Goal: Task Accomplishment & Management: Manage account settings

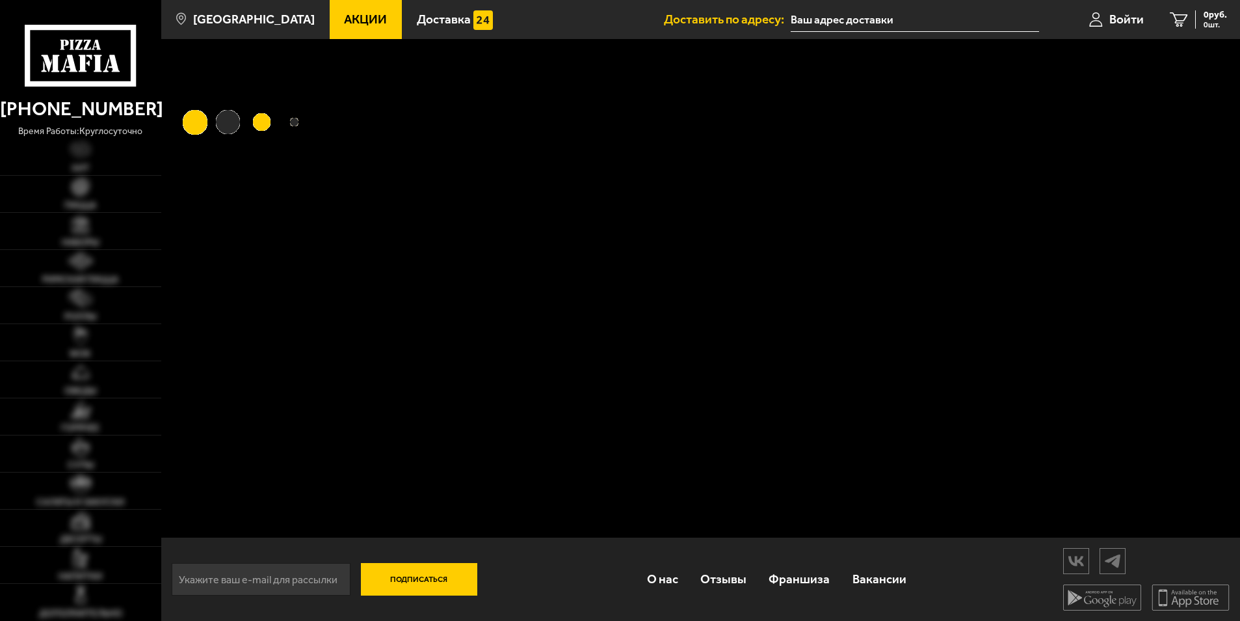
type input "улица Швецова, 23Б"
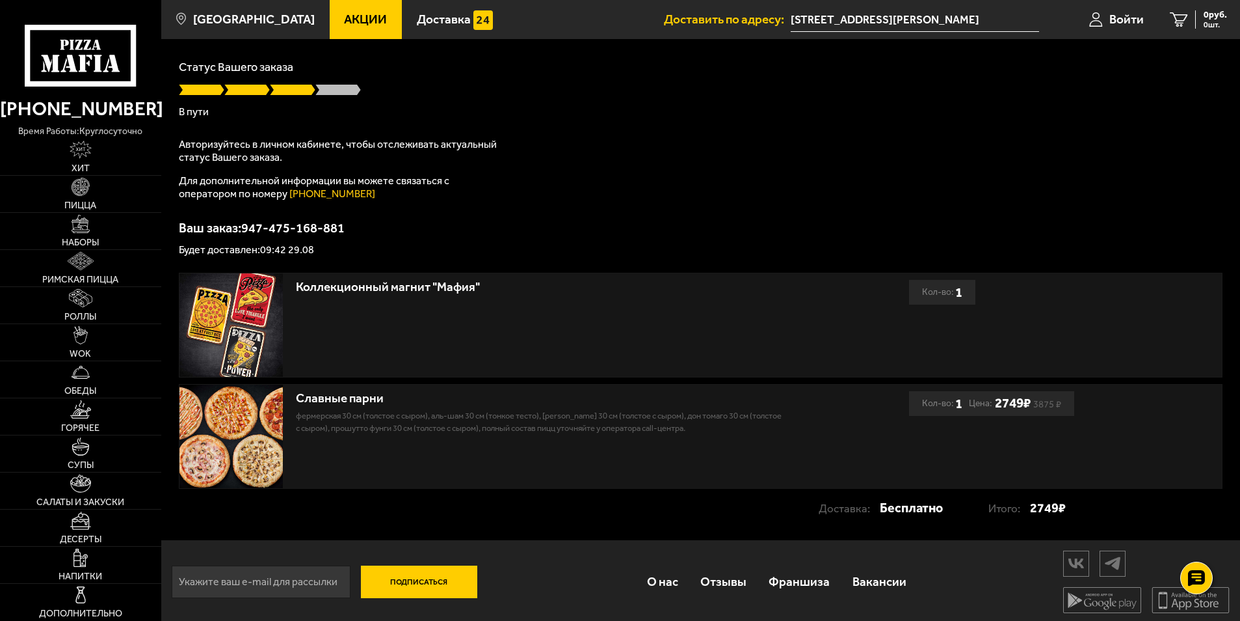
scroll to position [84, 0]
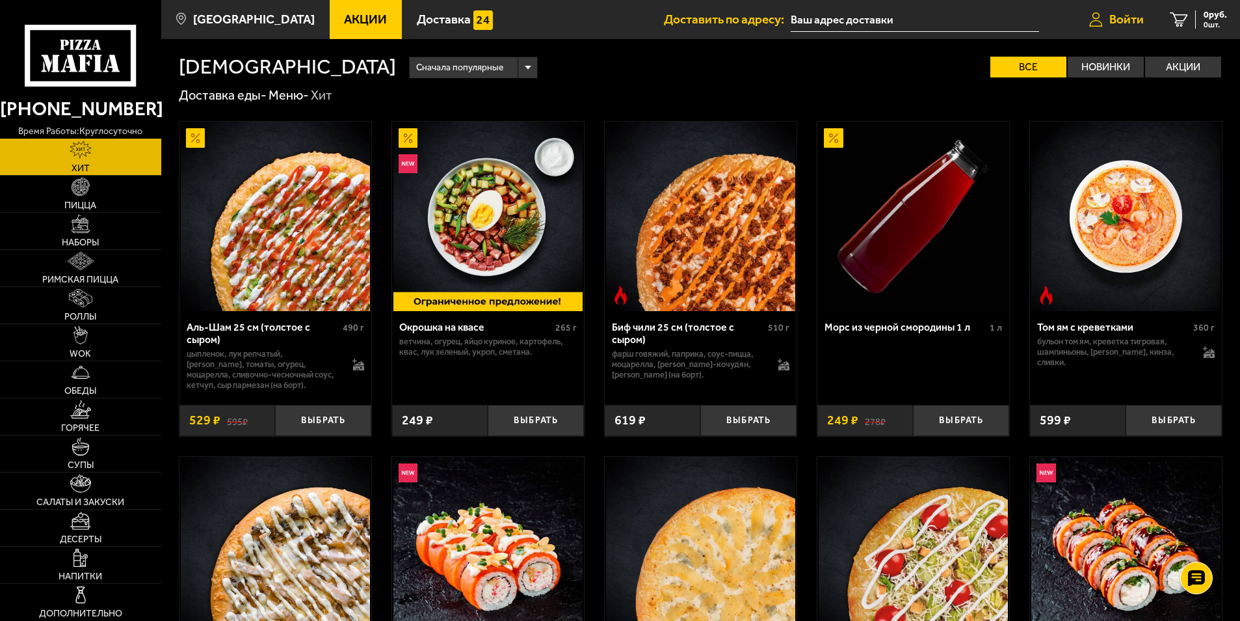
click at [1120, 15] on span "Войти" at bounding box center [1127, 19] width 34 height 12
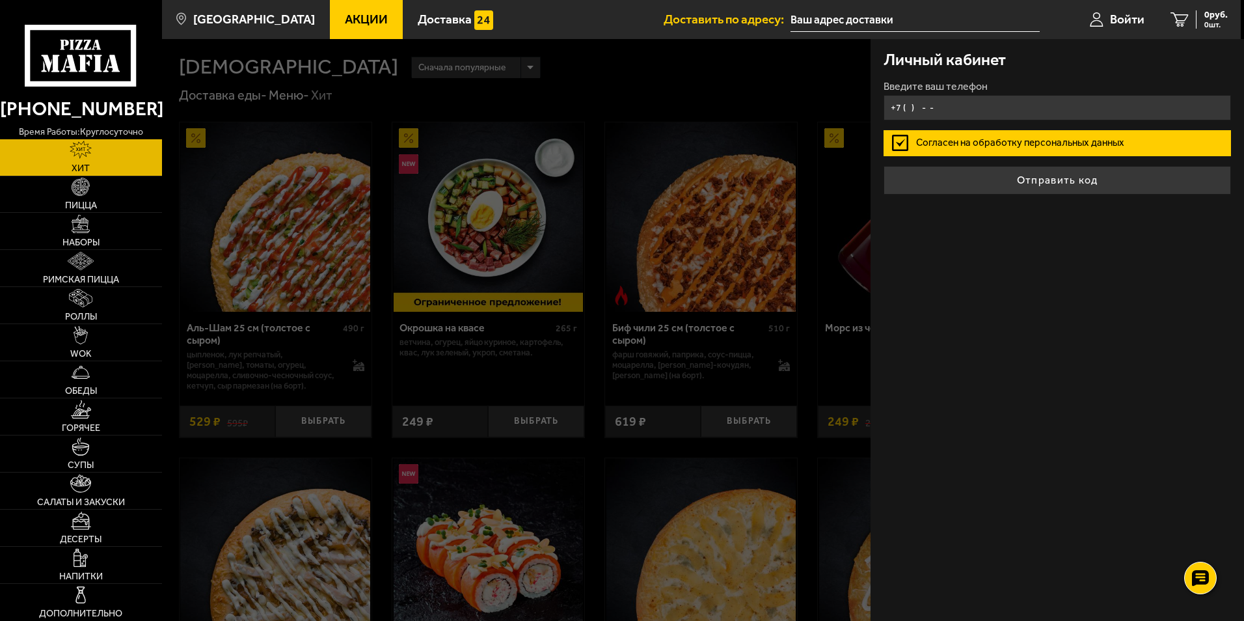
click at [908, 105] on input "+7 ( ) - -" at bounding box center [1056, 107] width 347 height 25
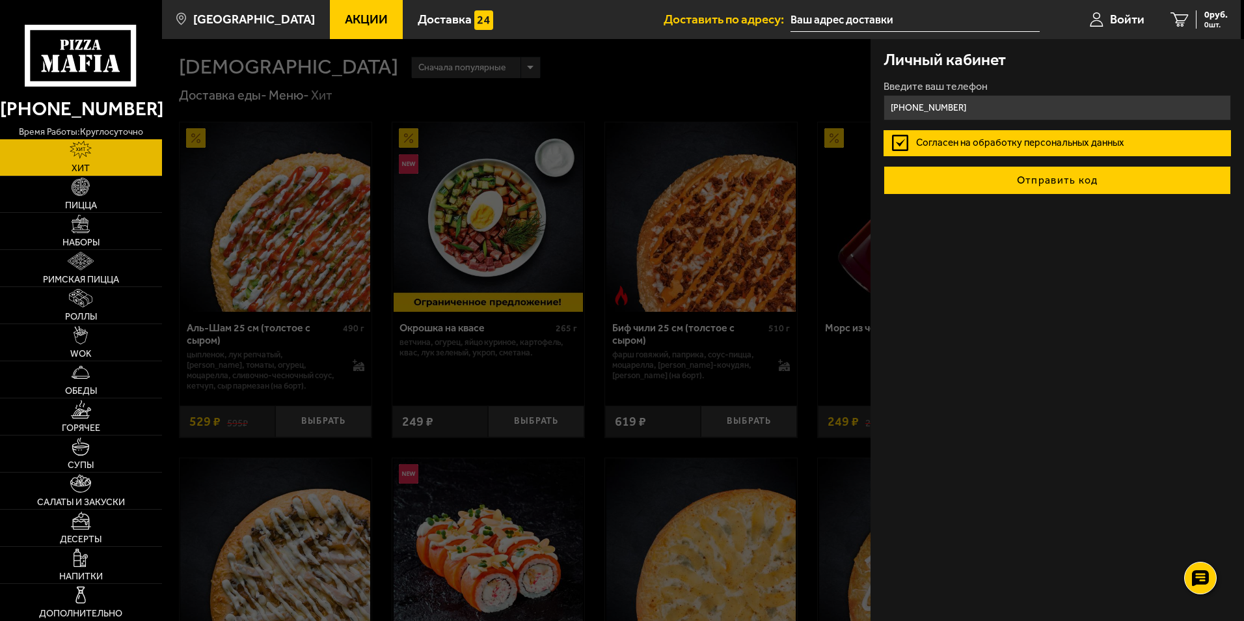
type input "+7 (981) 170-16-55"
click at [1045, 180] on button "Отправить код" at bounding box center [1056, 180] width 347 height 29
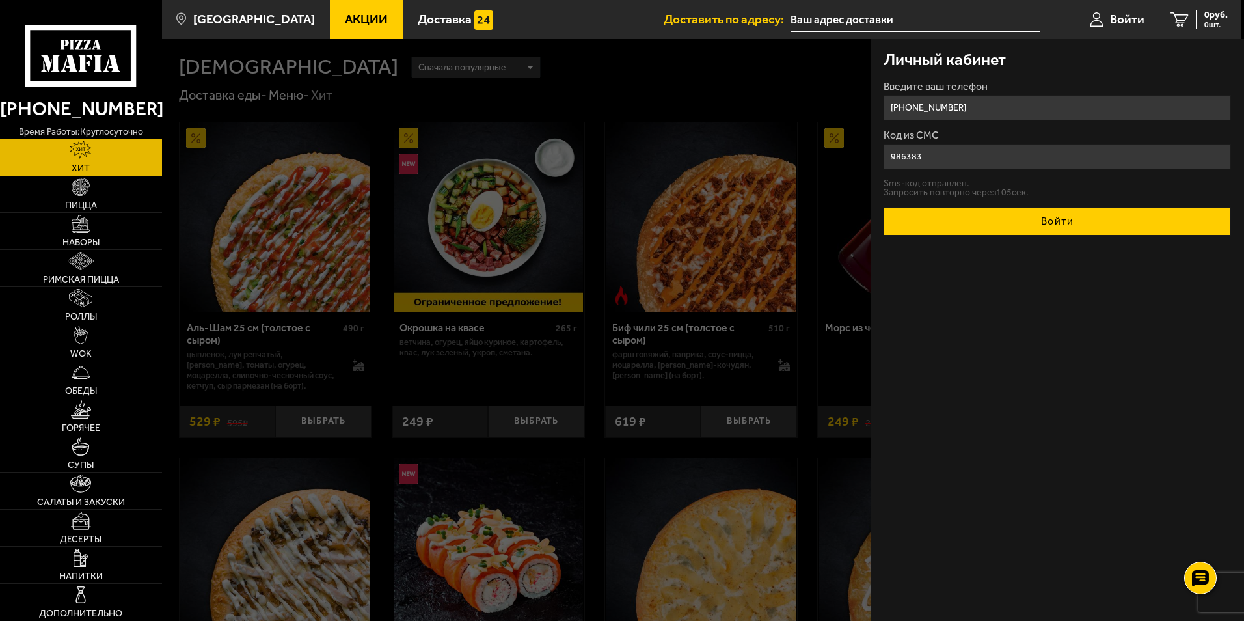
type input "986383"
click at [1091, 222] on button "Войти" at bounding box center [1056, 221] width 347 height 29
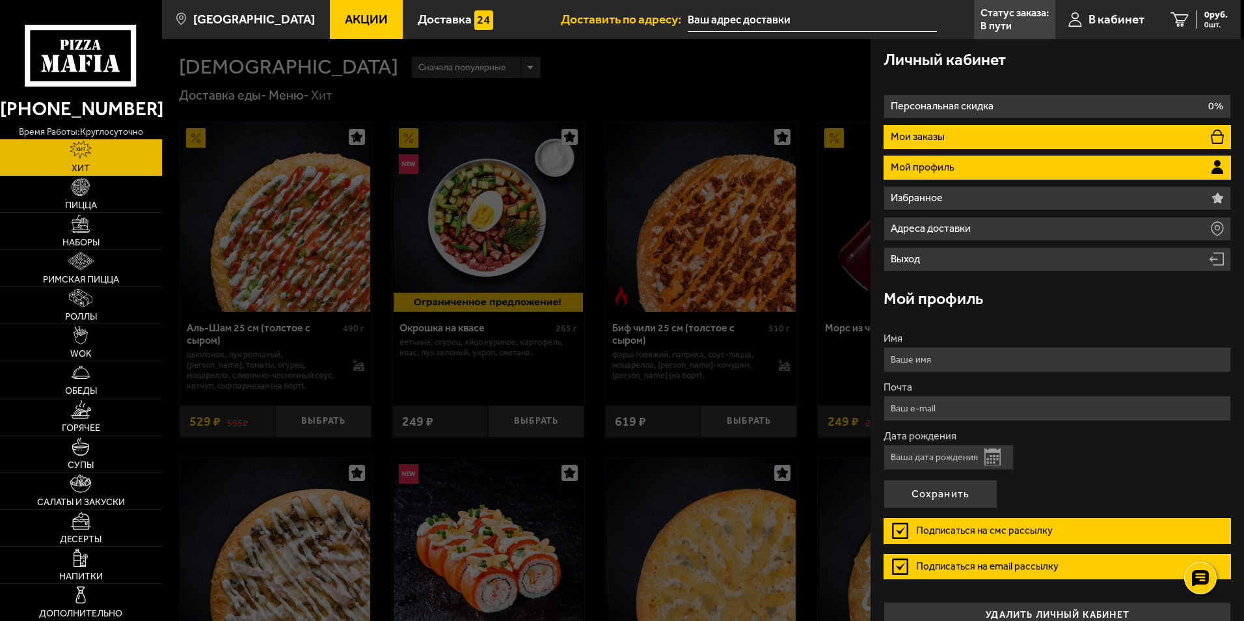
click at [1000, 131] on li "Мои заказы" at bounding box center [1056, 137] width 347 height 24
